Goal: Task Accomplishment & Management: Complete application form

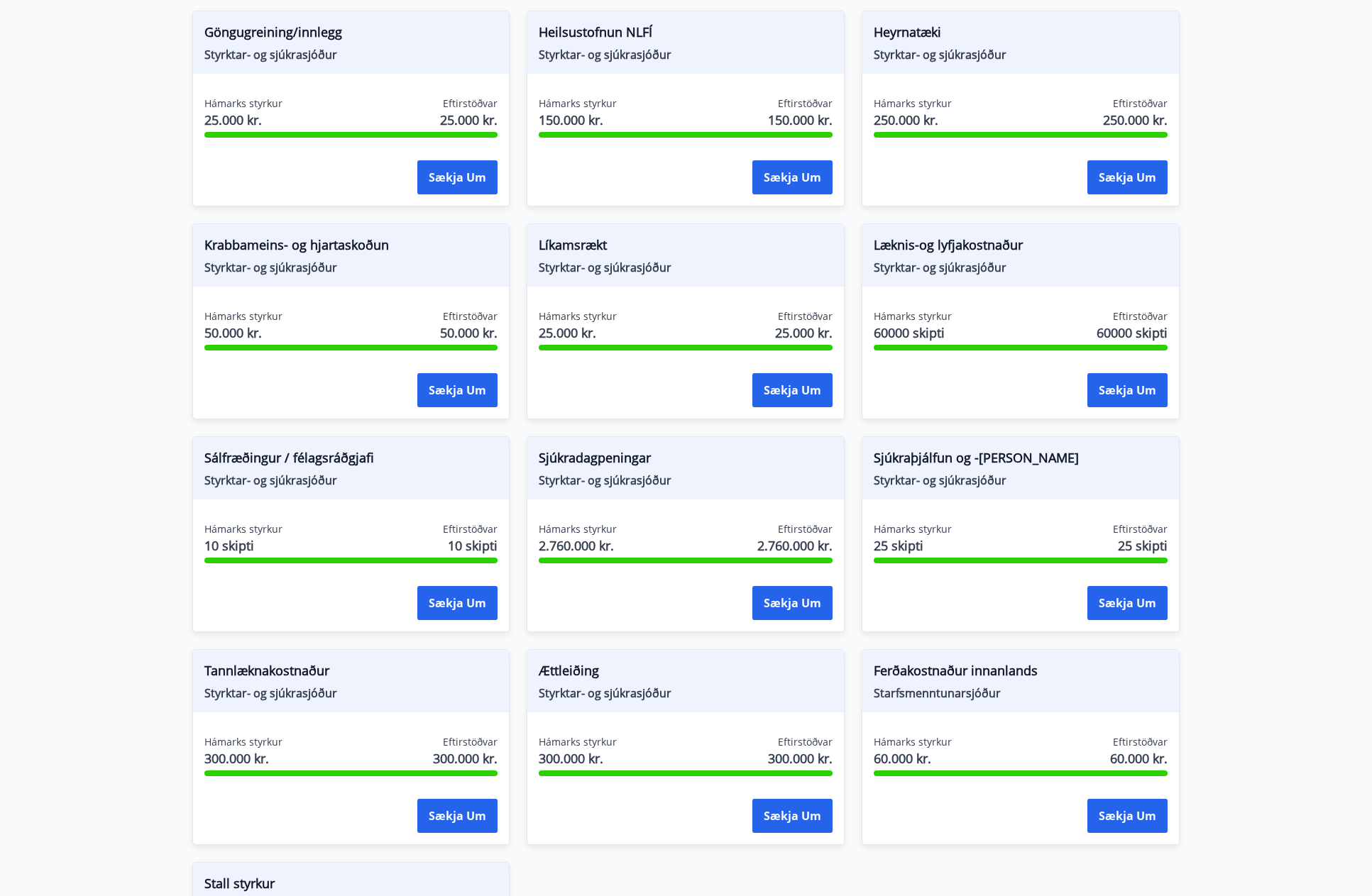
scroll to position [710, 0]
click at [734, 258] on span "Líkamsrækt" at bounding box center [685, 246] width 294 height 24
click at [768, 390] on button "Sækja um" at bounding box center [792, 389] width 80 height 34
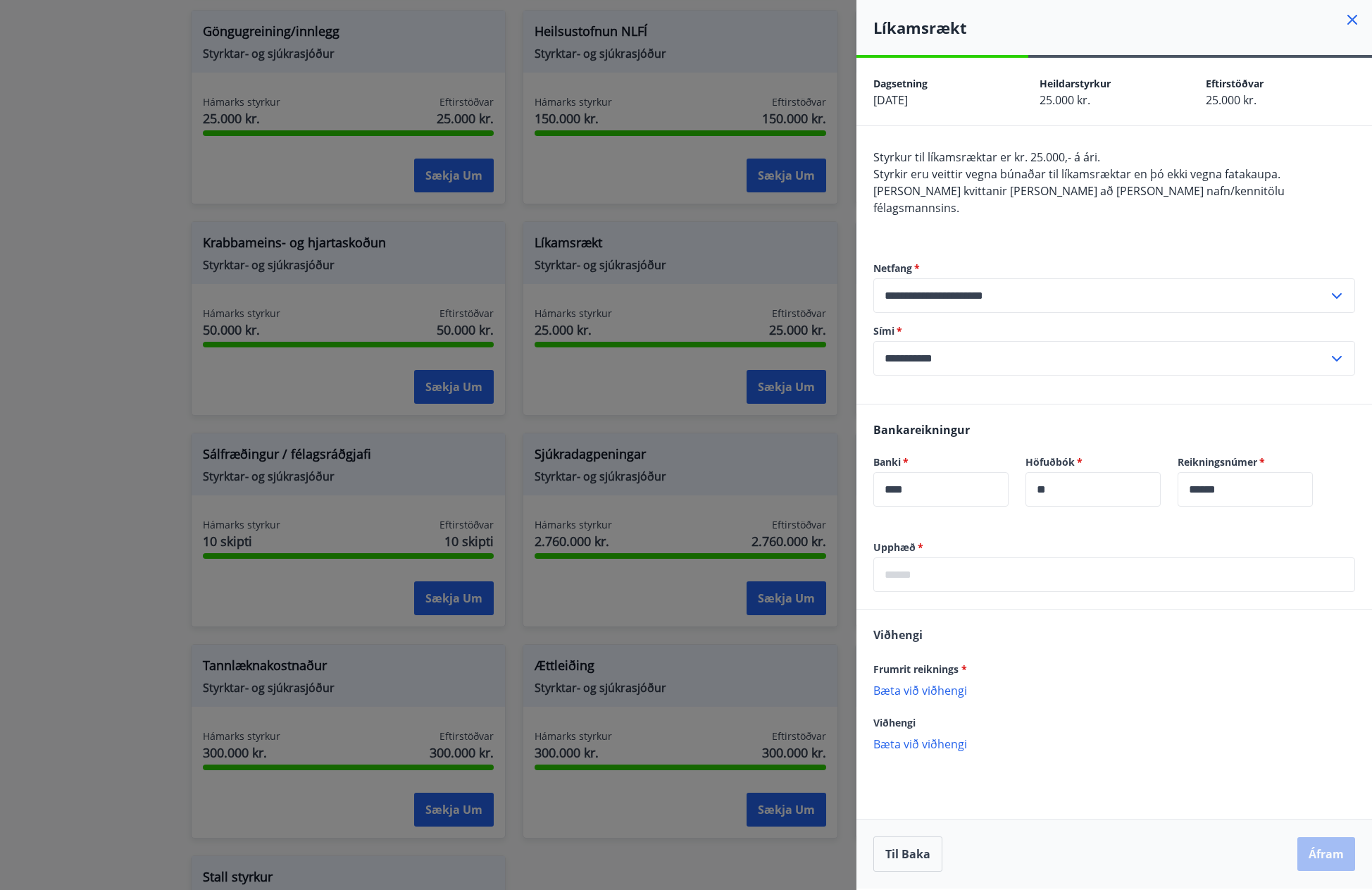
click at [142, 343] on div at bounding box center [686, 445] width 1372 height 890
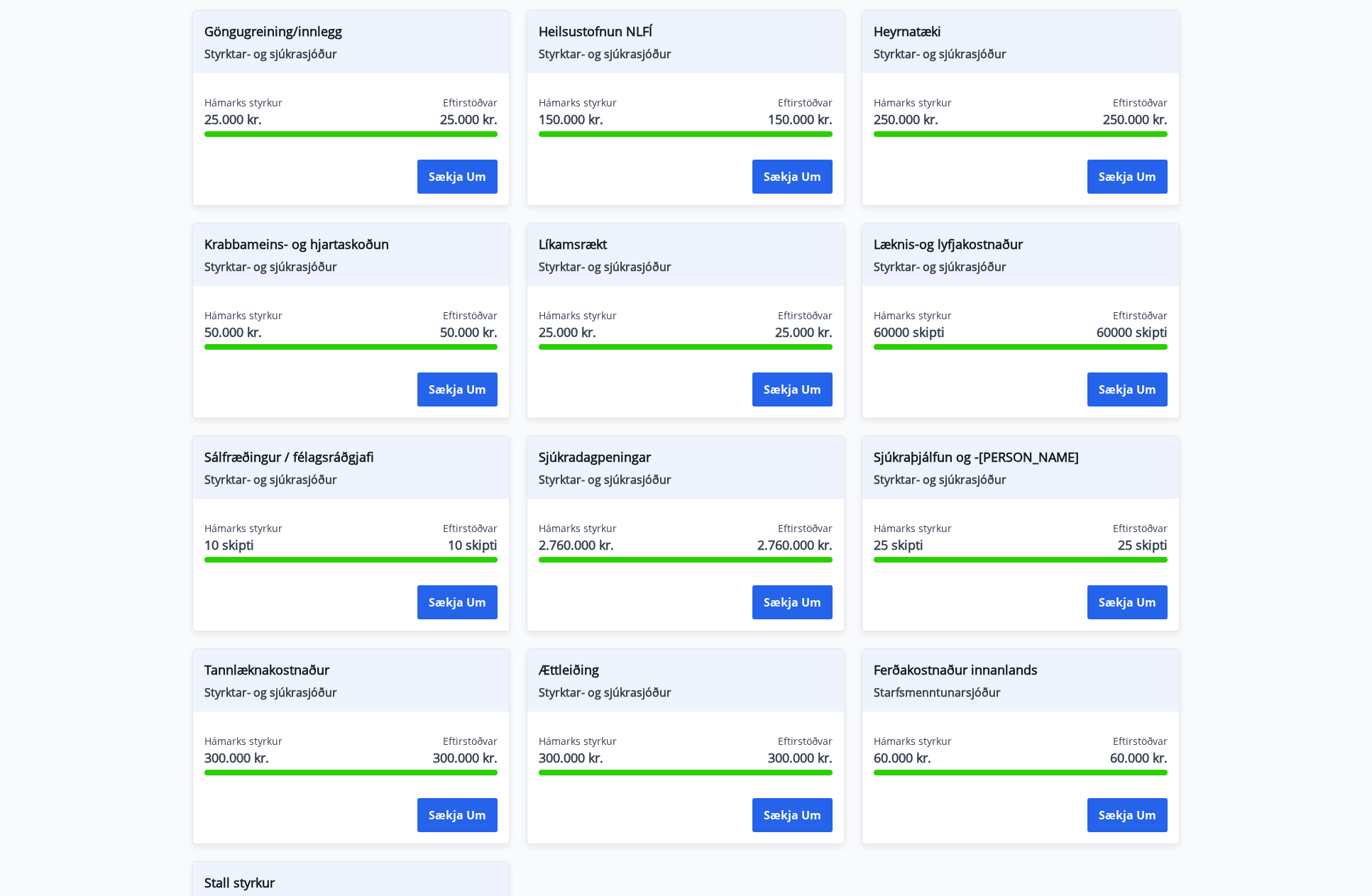
click at [1032, 317] on div "Hámarks styrkur 60000 skipti Eftirstöðvar 60000 skipti" at bounding box center [1020, 326] width 294 height 36
click at [1109, 379] on button "Sækja um" at bounding box center [1127, 389] width 80 height 34
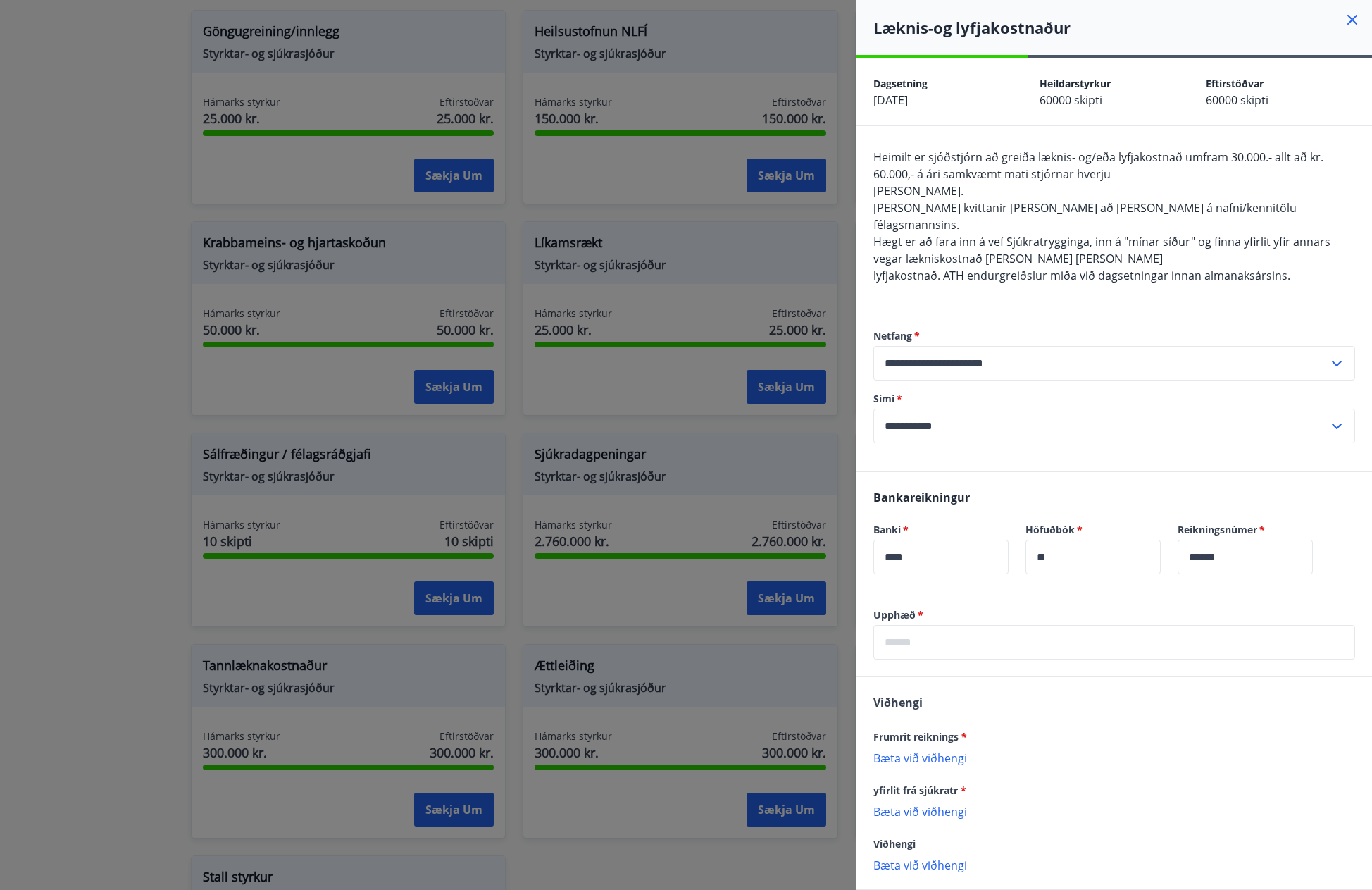
click at [120, 222] on div at bounding box center [686, 445] width 1372 height 890
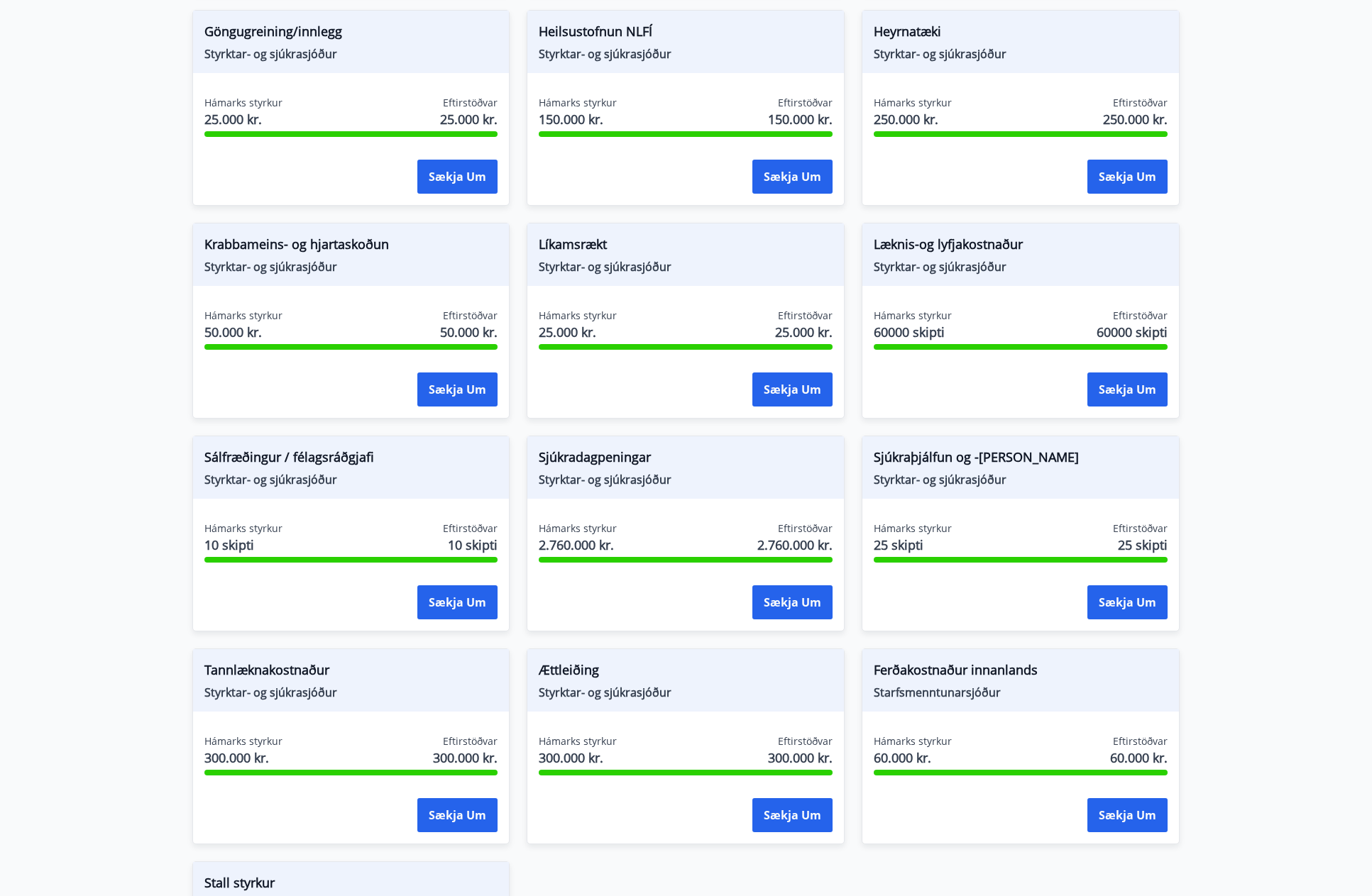
click at [1293, 259] on main "Styrkir Flokkur *** ​ Augnaðgerð Styrktar- og sjúkrasjóður Hámarks styrkur 1 sk…" at bounding box center [686, 211] width 1372 height 1726
click at [811, 399] on button "Sækja um" at bounding box center [792, 389] width 80 height 34
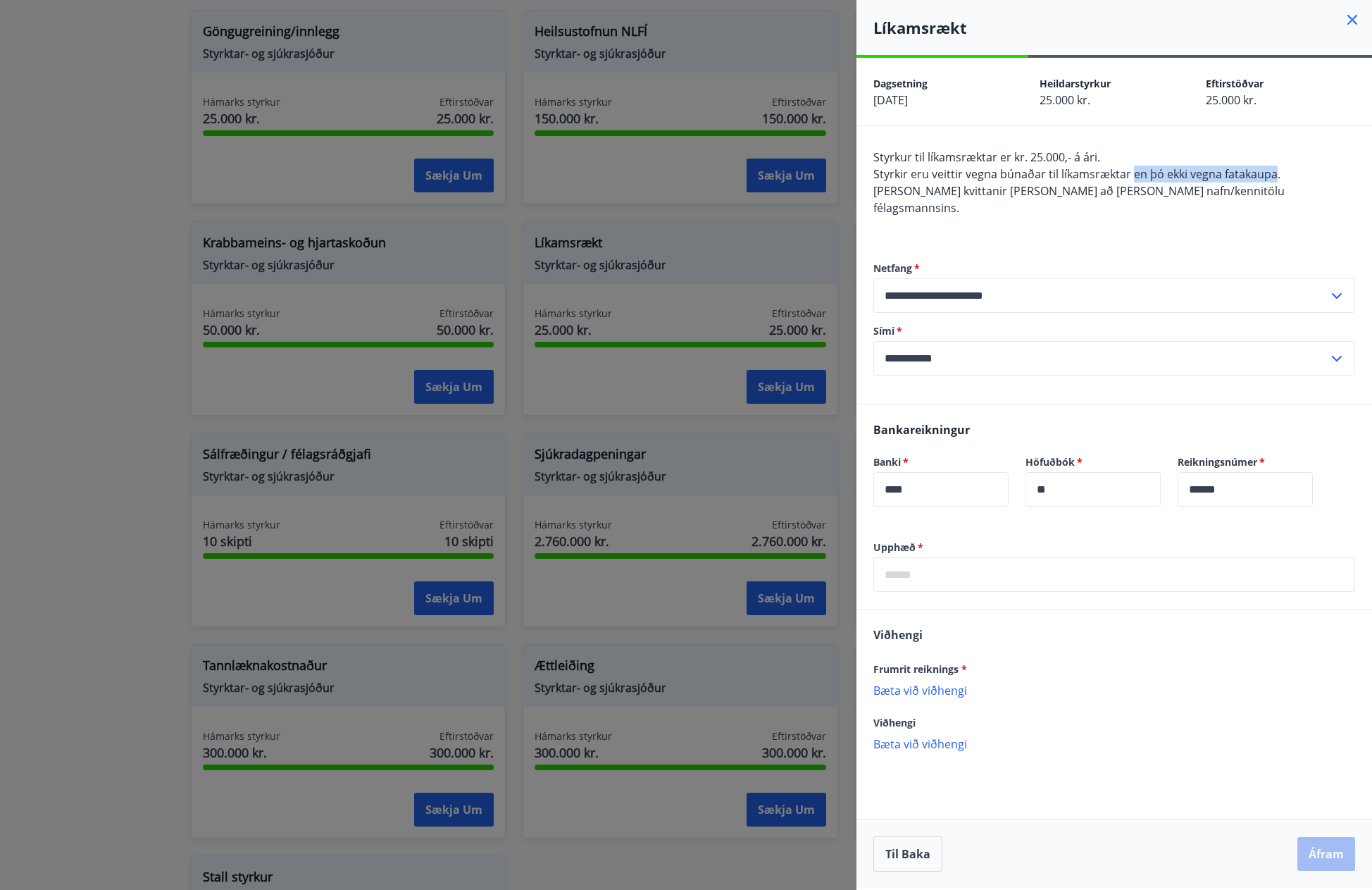
drag, startPoint x: 1275, startPoint y: 176, endPoint x: 1129, endPoint y: 180, distance: 146.1
click at [1129, 180] on span "Styrkir eru veittir vegna búnaðar til líkamsræktar en þó ekki vegna fatakaupa." at bounding box center [1078, 174] width 407 height 16
drag, startPoint x: 1127, startPoint y: 176, endPoint x: 998, endPoint y: 169, distance: 129.2
click at [998, 169] on span "Styrkir eru veittir vegna búnaðar til líkamsræktar en þó ekki vegna fatakaupa." at bounding box center [1078, 174] width 407 height 16
click at [135, 206] on div at bounding box center [686, 445] width 1372 height 890
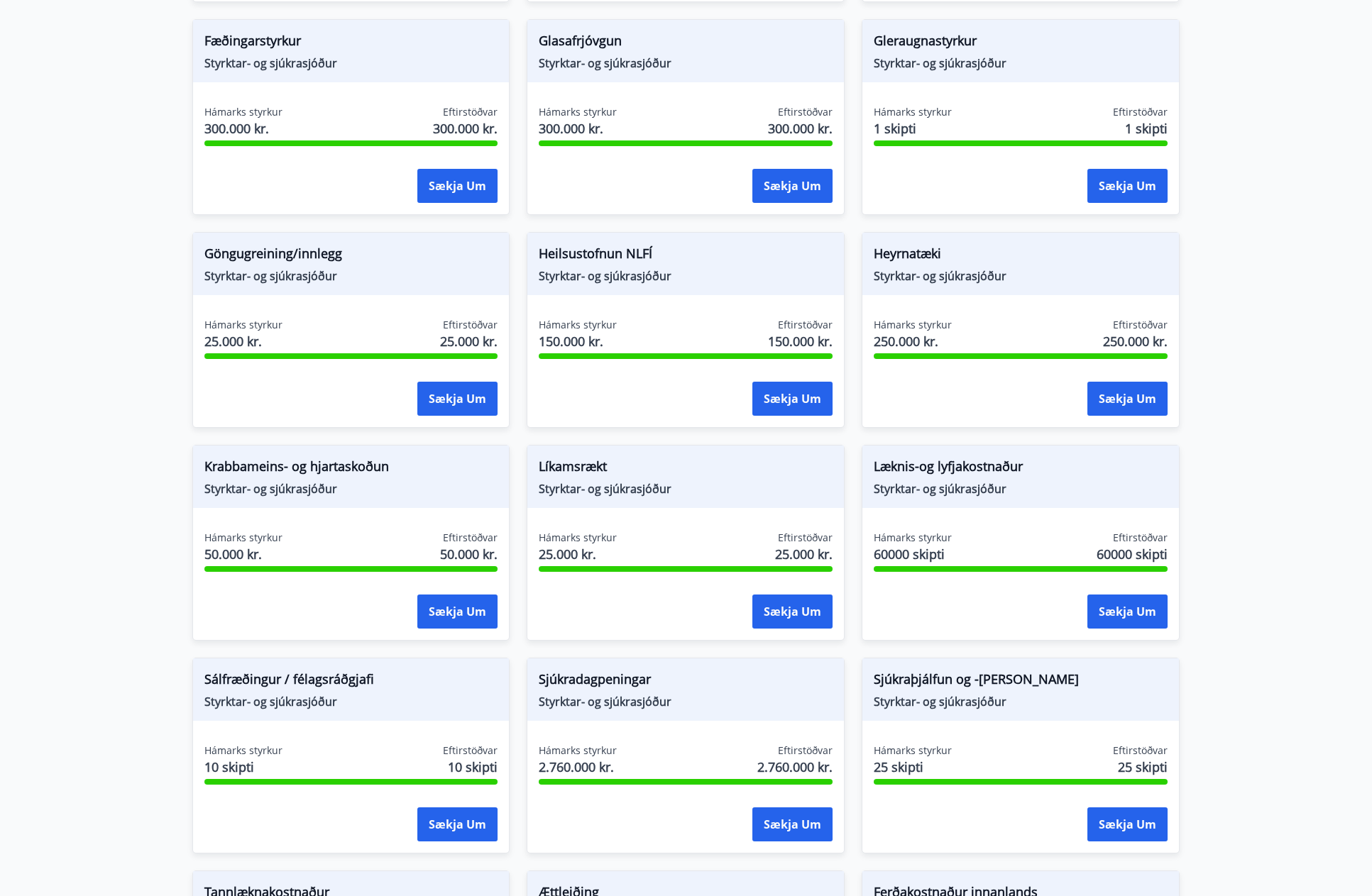
scroll to position [426, 0]
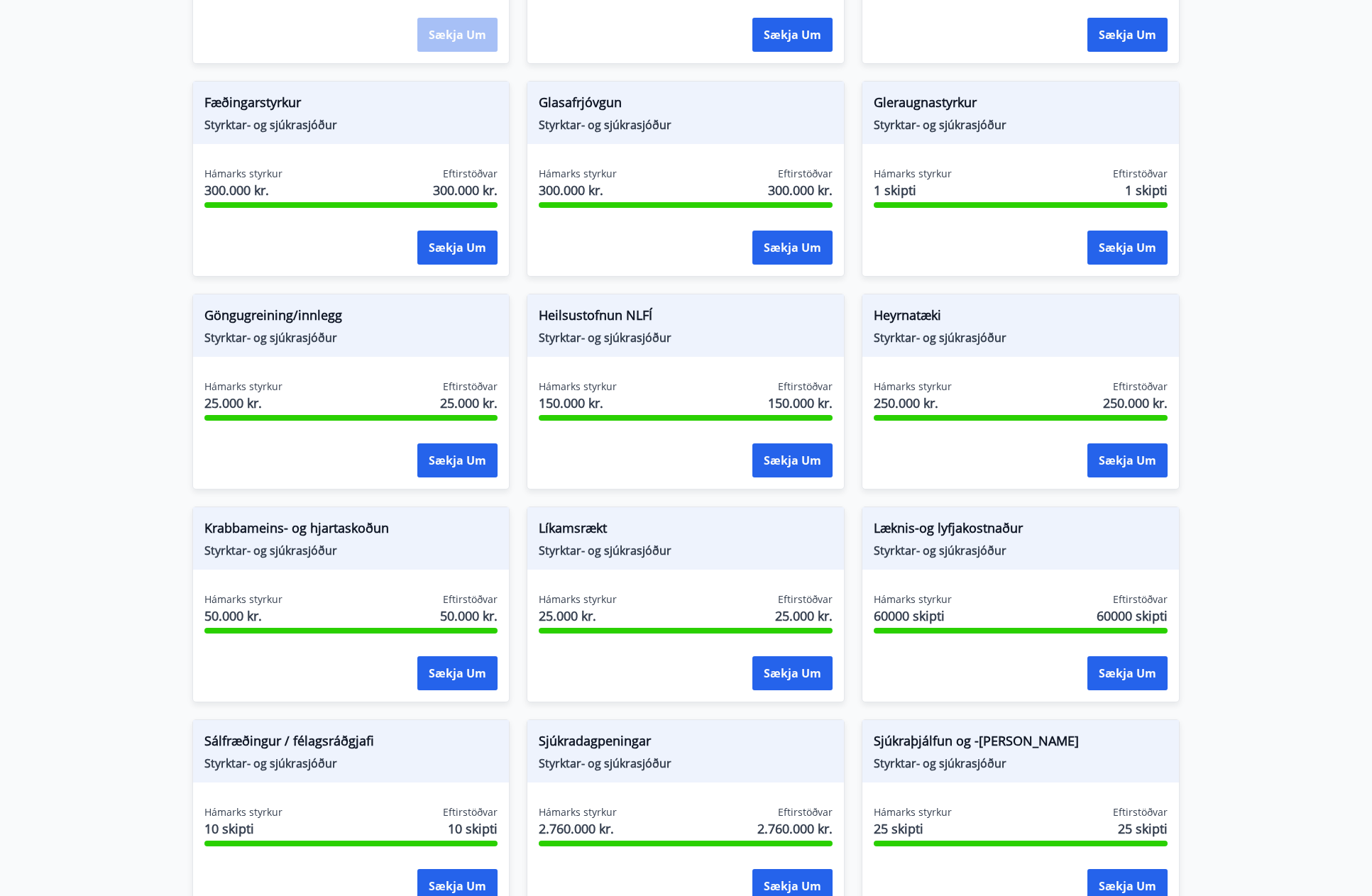
click at [988, 117] on span "Styrktar- og sjúkrasjóður" at bounding box center [1020, 125] width 294 height 16
click at [1135, 265] on div "Sækja um" at bounding box center [1127, 248] width 80 height 36
click at [1130, 253] on button "Sækja um" at bounding box center [1127, 247] width 80 height 34
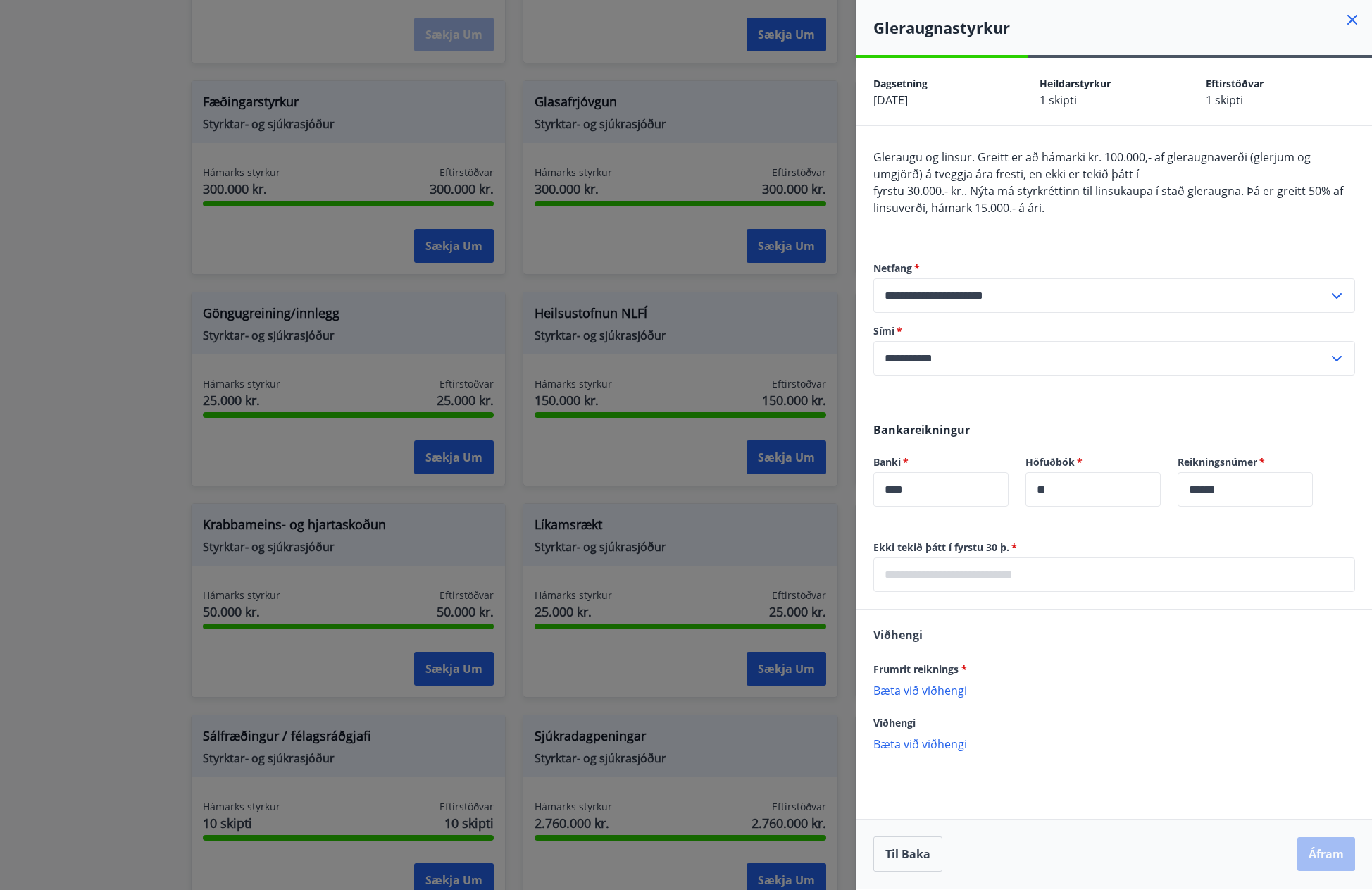
click at [1063, 207] on div "Gleraugu og linsur. Greitt er að hámarki kr. 100.000,- af gleraugnaverði (glerj…" at bounding box center [1114, 190] width 482 height 84
click at [1358, 21] on icon at bounding box center [1352, 19] width 17 height 17
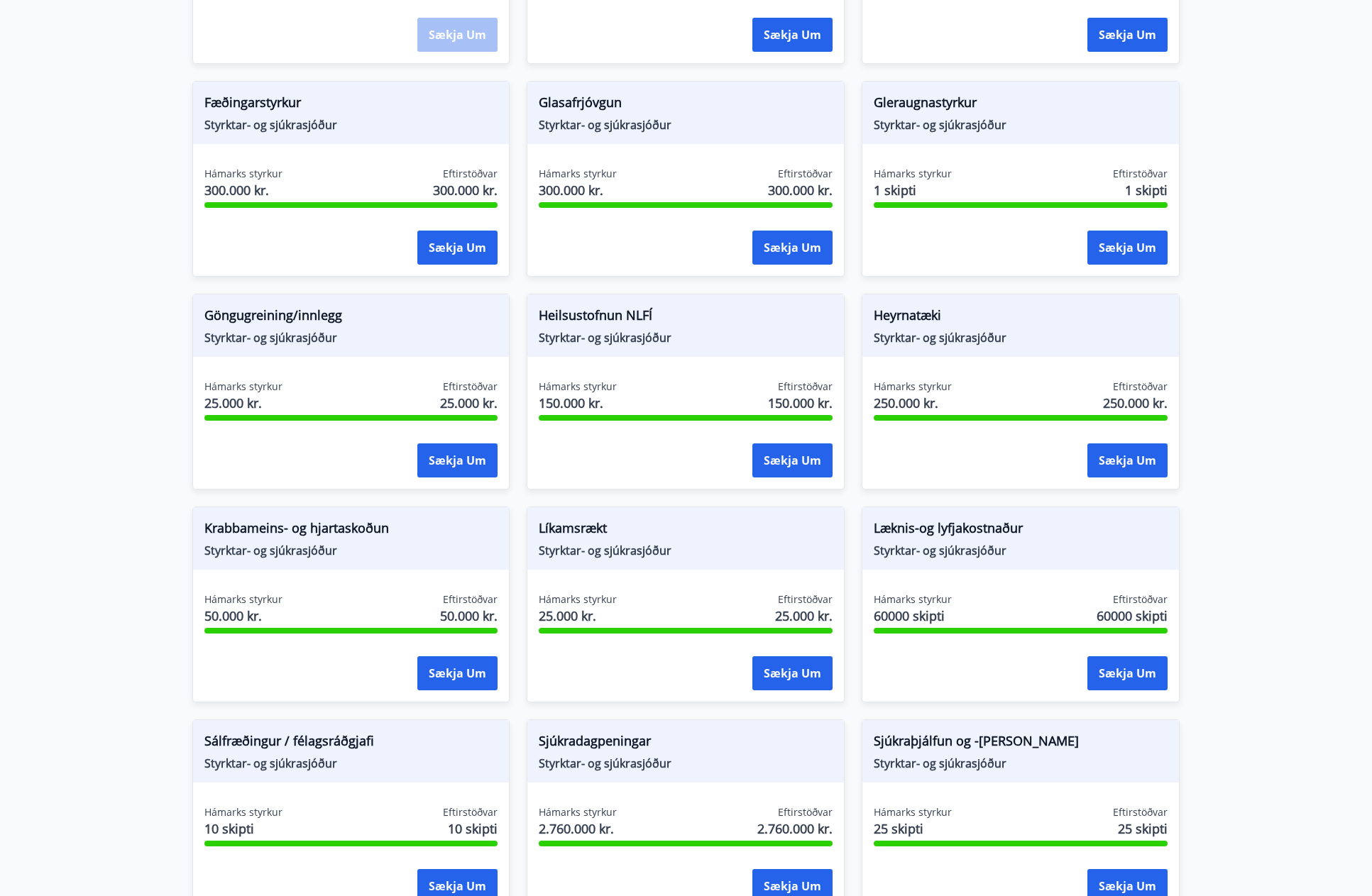
click at [1312, 362] on main "Styrkir Flokkur *** ​ Augnaðgerð Styrktar- og sjúkrasjóður Hámarks styrkur 1 sk…" at bounding box center [686, 494] width 1372 height 1726
